Goal: Transaction & Acquisition: Purchase product/service

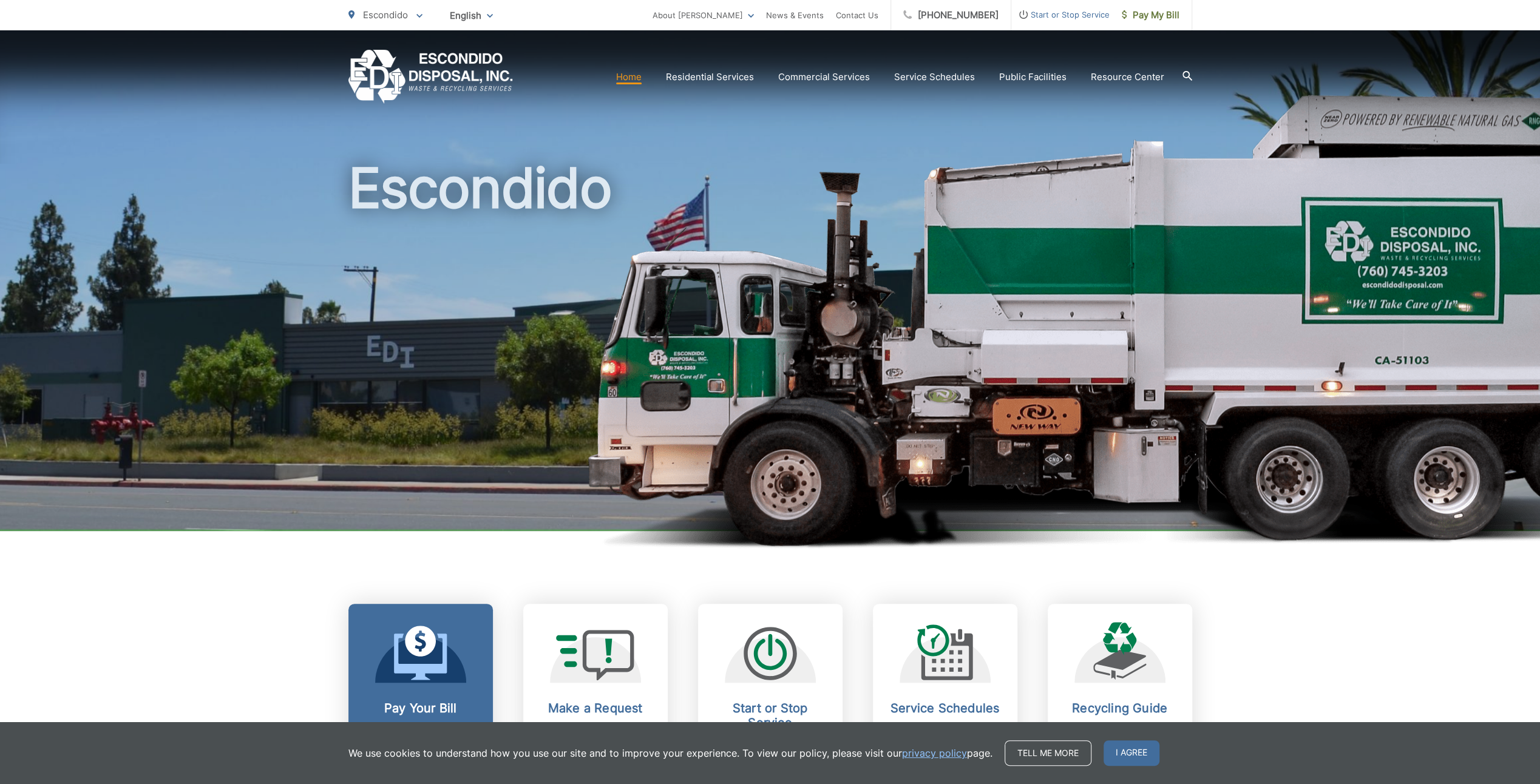
click at [431, 661] on icon at bounding box center [420, 653] width 53 height 55
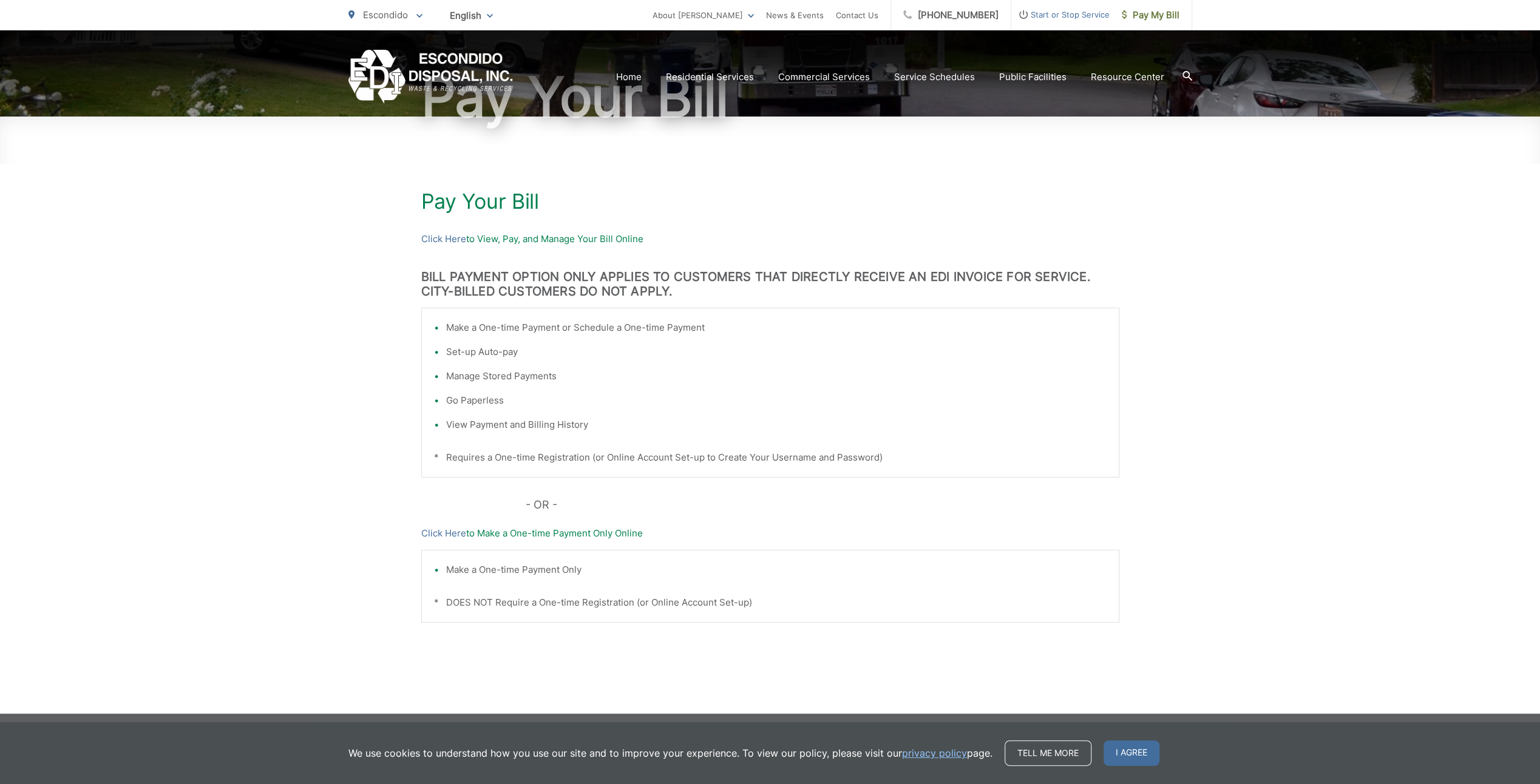
scroll to position [130, 0]
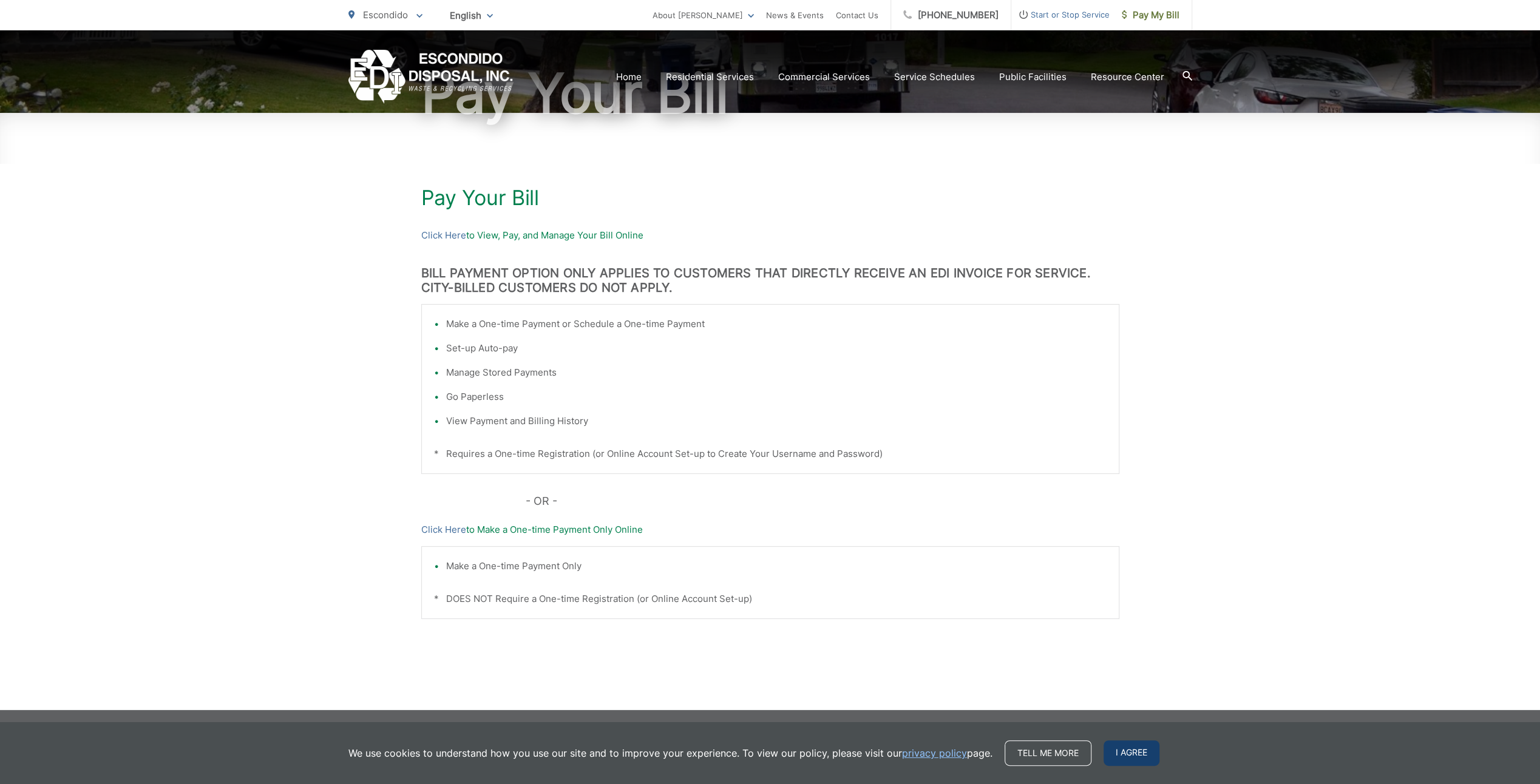
click at [1130, 752] on span "I agree" at bounding box center [1131, 753] width 56 height 25
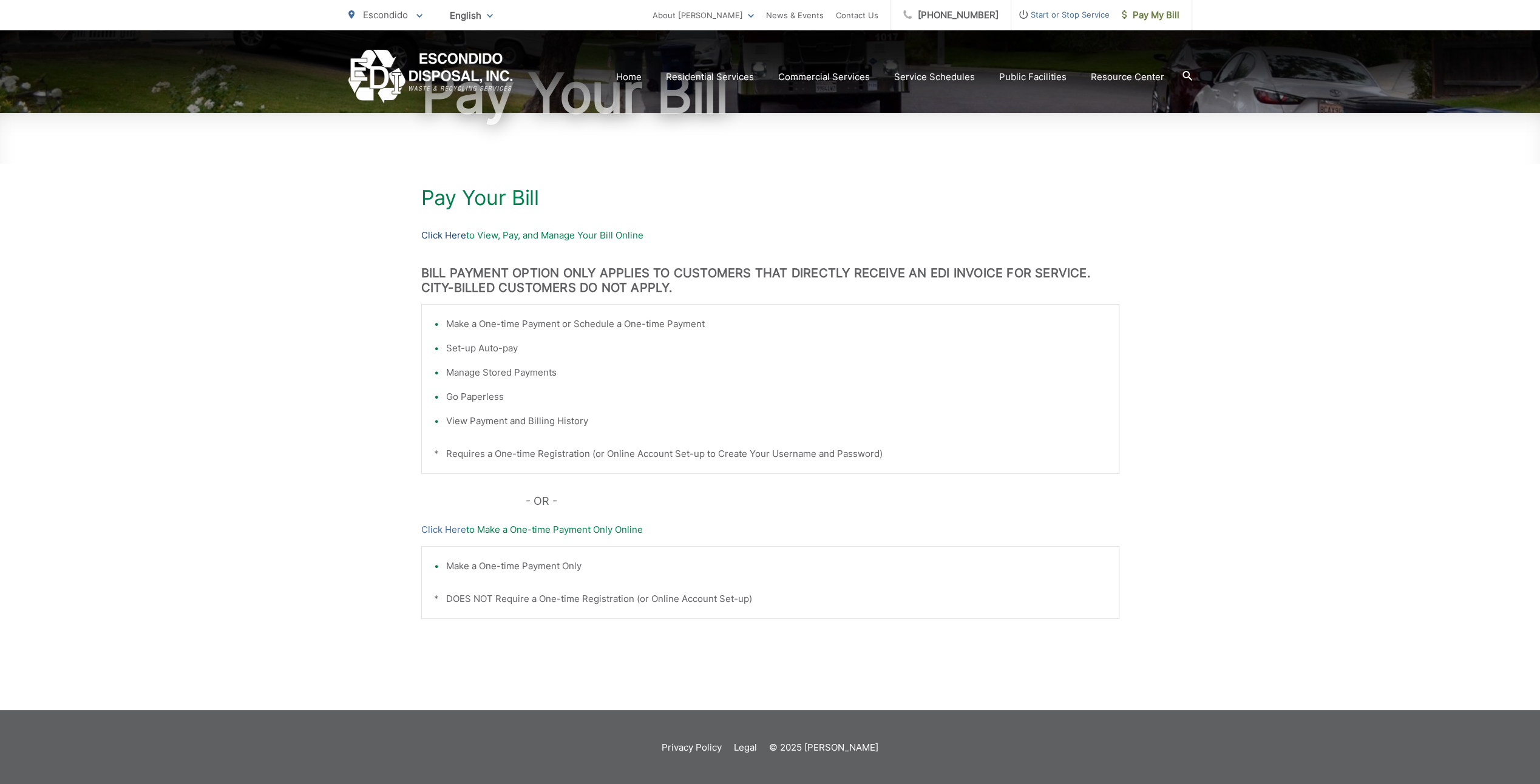
click at [454, 233] on link "Click Here" at bounding box center [444, 235] width 45 height 15
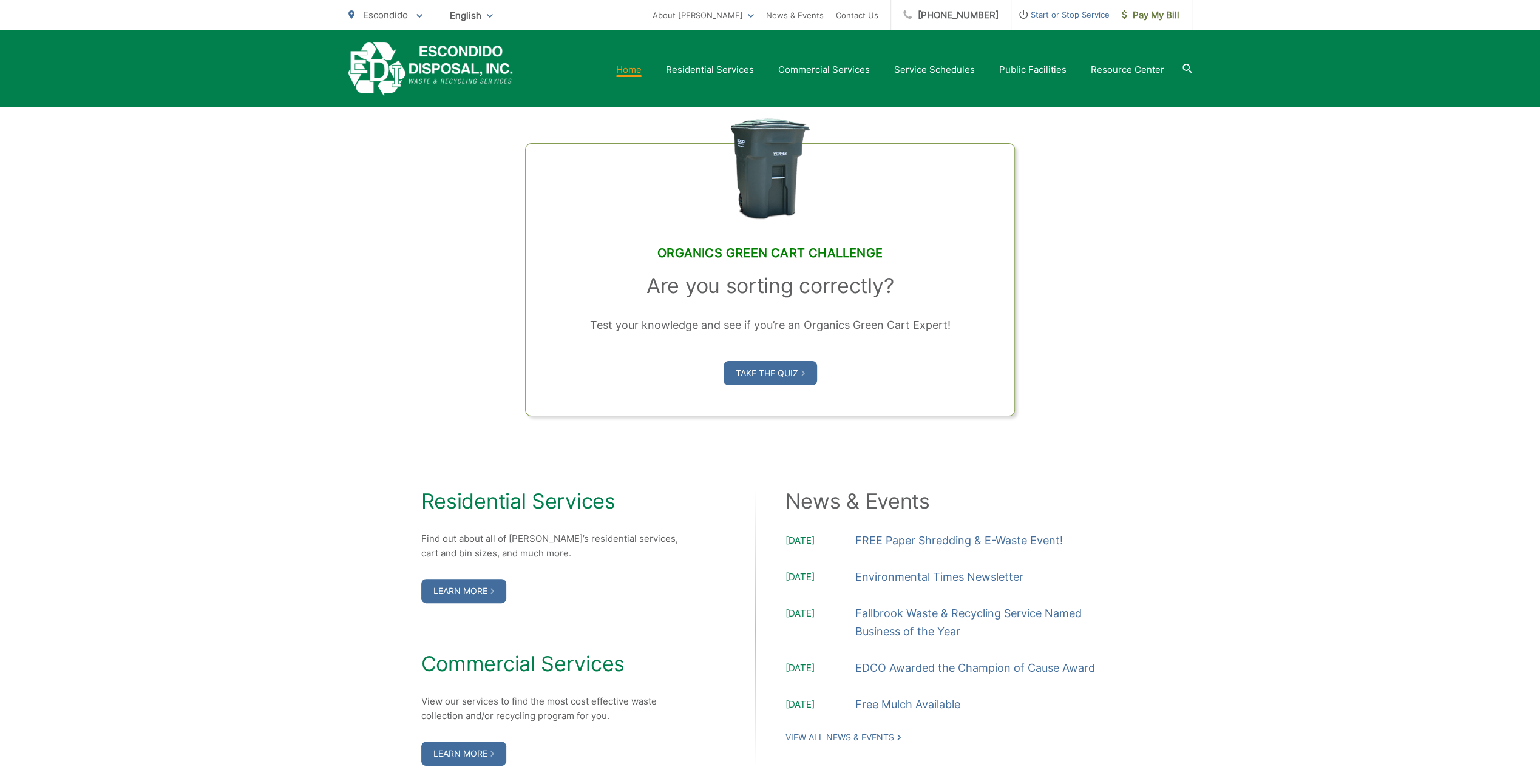
scroll to position [971, 0]
